Goal: Information Seeking & Learning: Learn about a topic

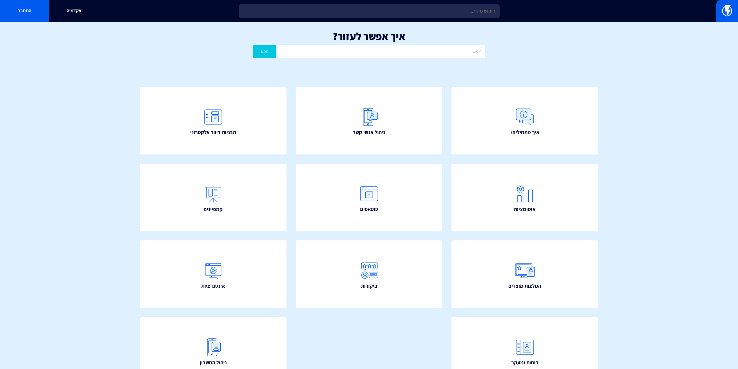
click at [354, 12] on input "text" at bounding box center [369, 10] width 261 height 13
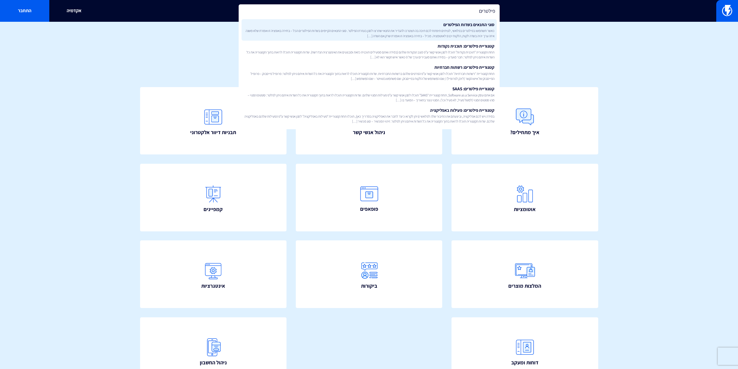
type input "פילטרים"
click at [400, 32] on span "כאשר תשתמשו בפילטרים בפלאשי, לעיתים תיפתח לכם תיבה בה תצטרכו להגדיר את התנאי שת…" at bounding box center [369, 33] width 251 height 10
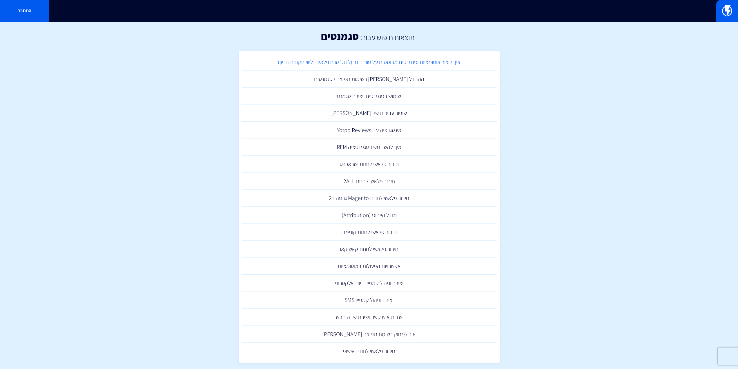
click at [414, 67] on link "איך ליצור אוטומציות וסגמנטים מבוססים על טווחי זמן (לדוג' טווח גילאים, ליווי תקו…" at bounding box center [369, 62] width 255 height 17
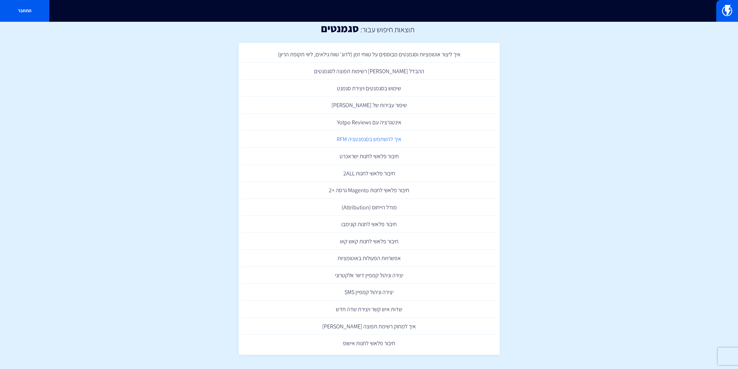
scroll to position [8, 0]
drag, startPoint x: 731, startPoint y: 13, endPoint x: 711, endPoint y: 21, distance: 21.2
click at [731, 13] on img at bounding box center [727, 11] width 10 height 12
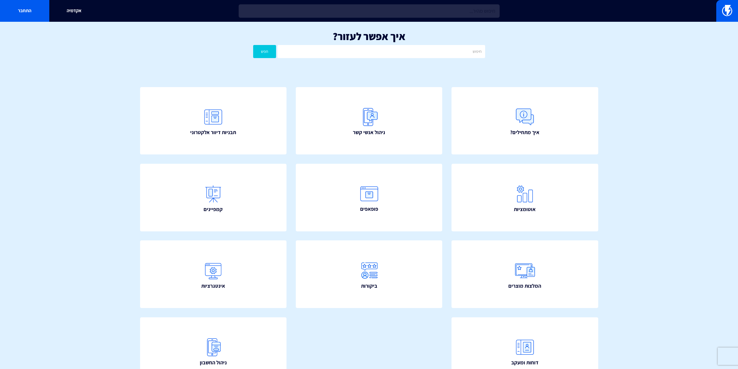
click at [403, 15] on input "text" at bounding box center [369, 10] width 261 height 13
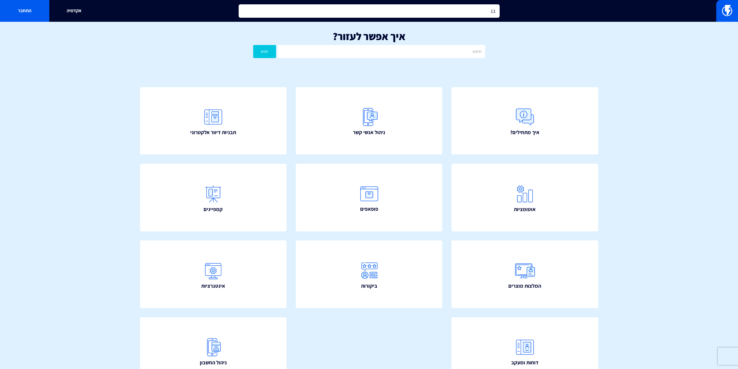
type input "ב"
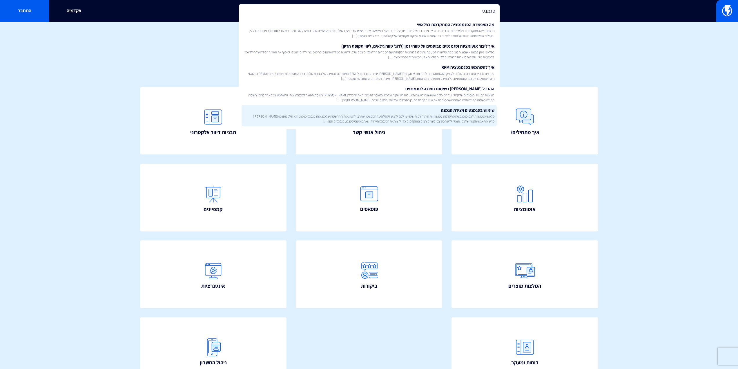
type input "סגמנט"
click at [434, 111] on link "שימוש בסגמנטים ויצירת סגמנט פלאשי מאפשרת לכם סגמנטציה מתקדמת ואפשרויות חיתוך רב…" at bounding box center [369, 115] width 255 height 21
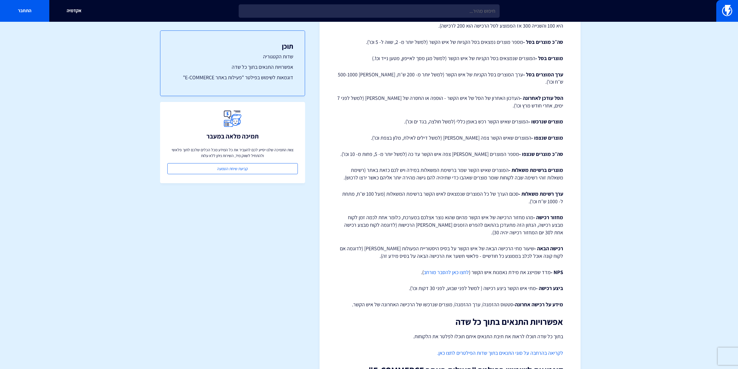
scroll to position [406, 0]
